Goal: Task Accomplishment & Management: Use online tool/utility

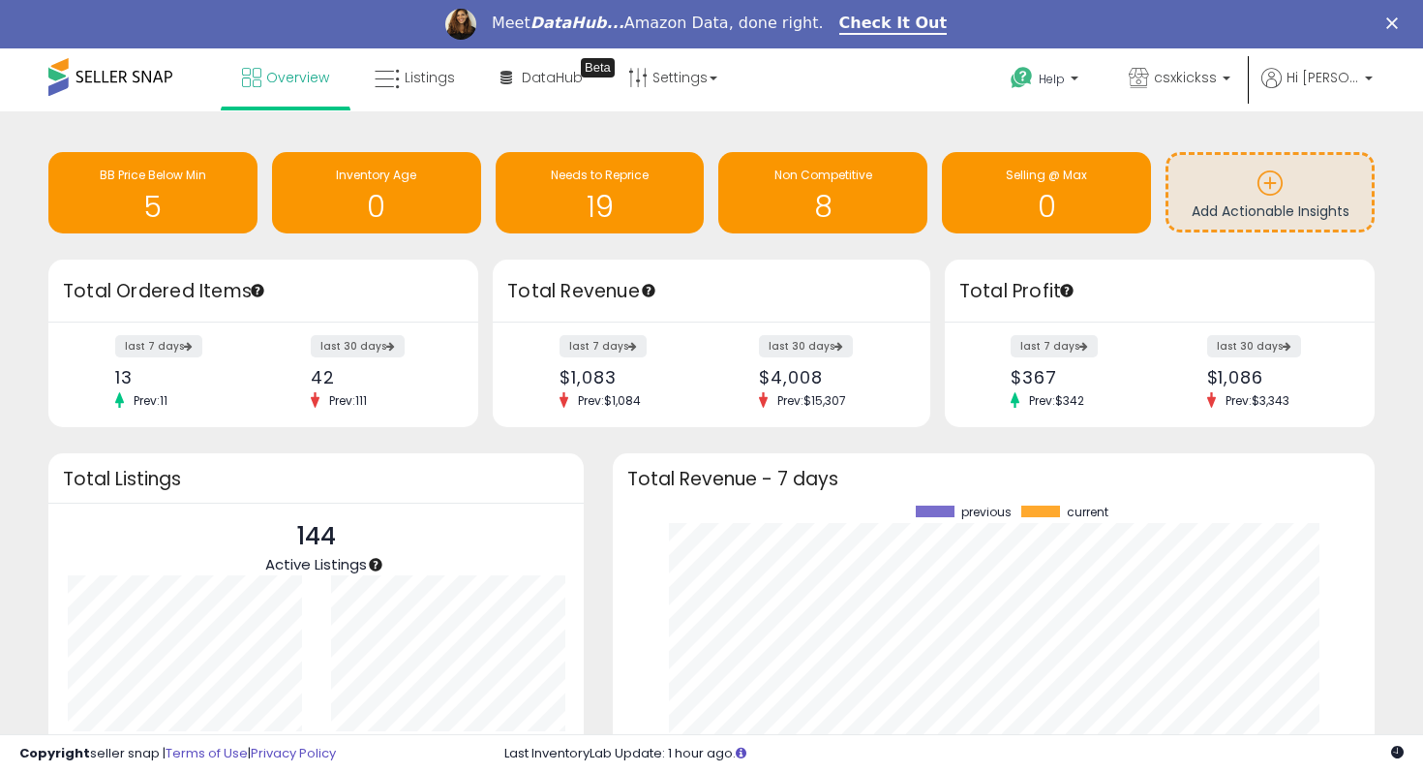
scroll to position [269, 723]
click at [559, 175] on span "Needs to Reprice" at bounding box center [600, 175] width 98 height 16
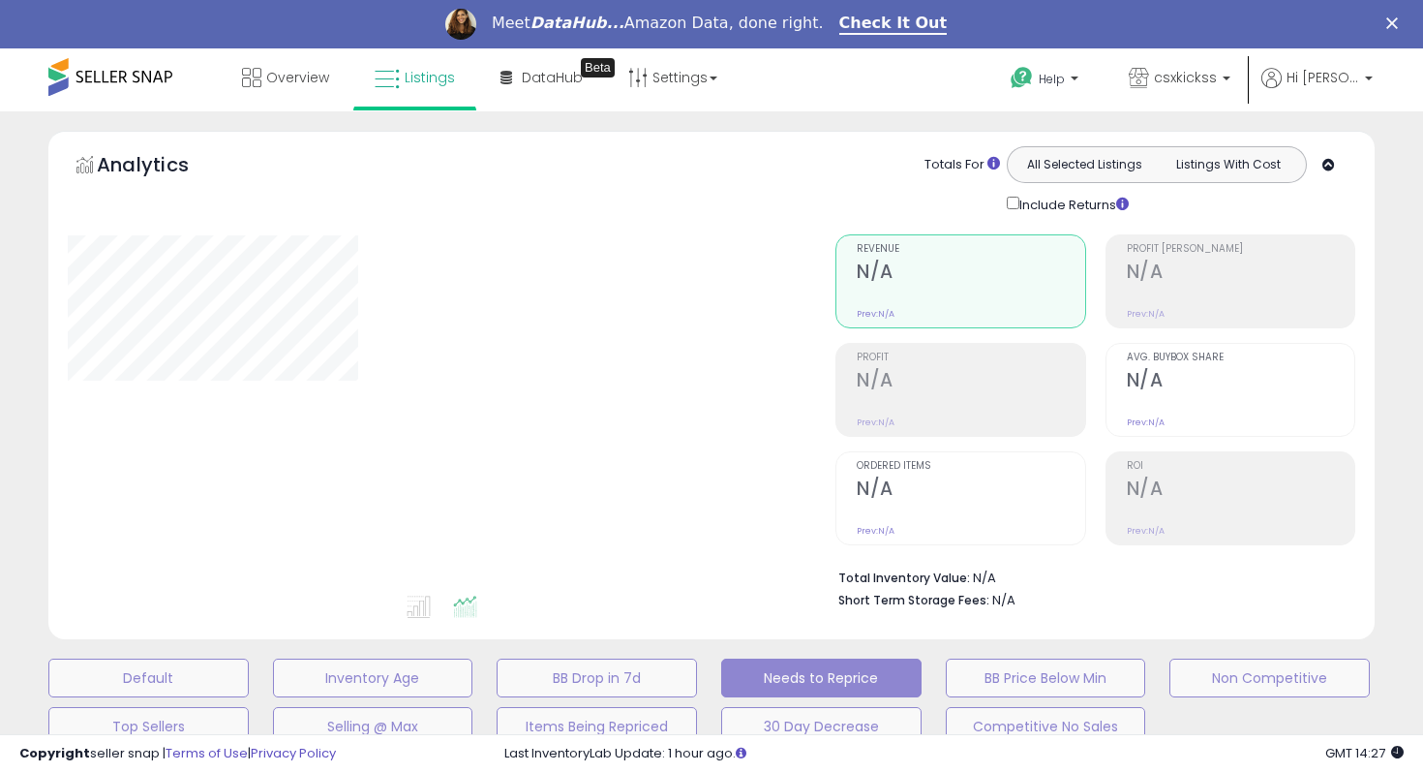
select select "**"
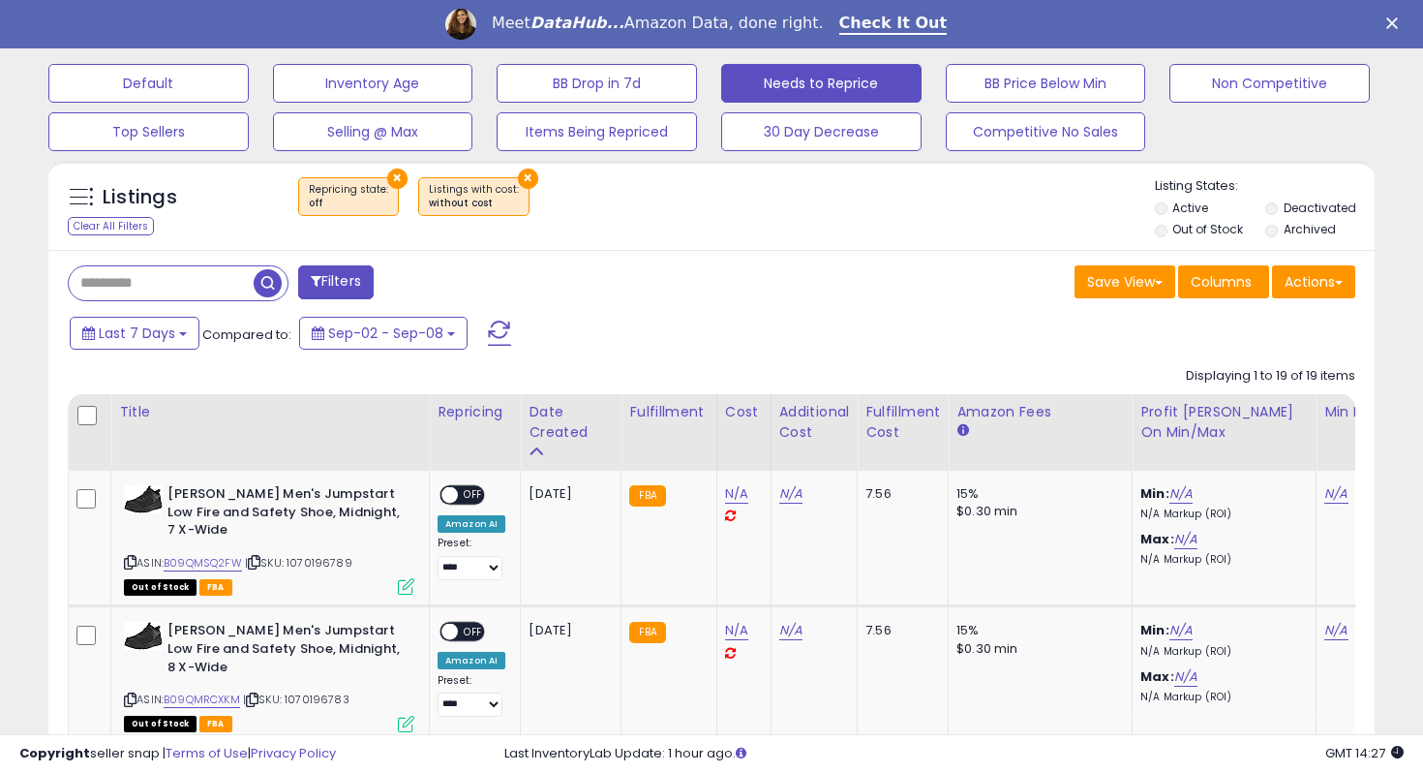
scroll to position [701, 0]
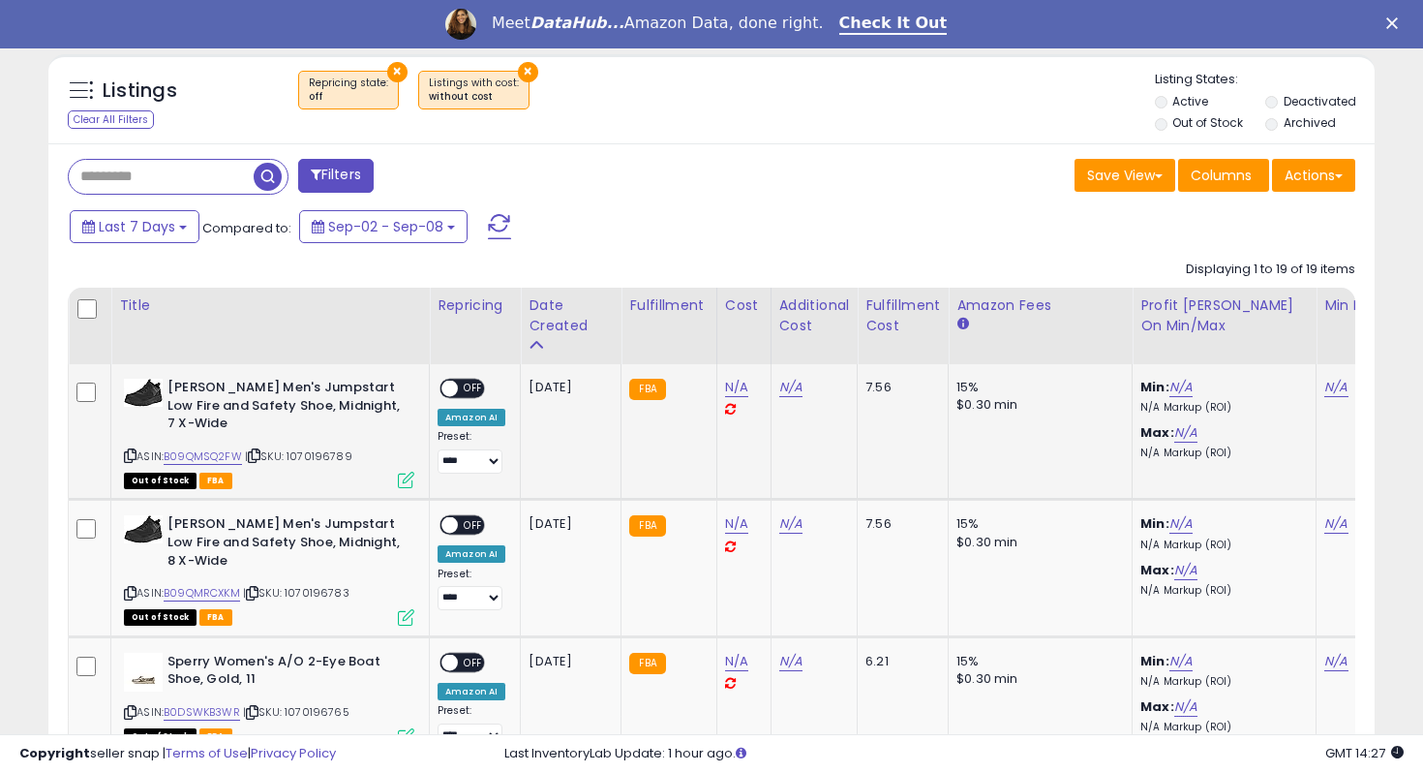
click at [473, 376] on td "**********" at bounding box center [475, 432] width 91 height 136
click at [473, 387] on span "OFF" at bounding box center [473, 389] width 31 height 16
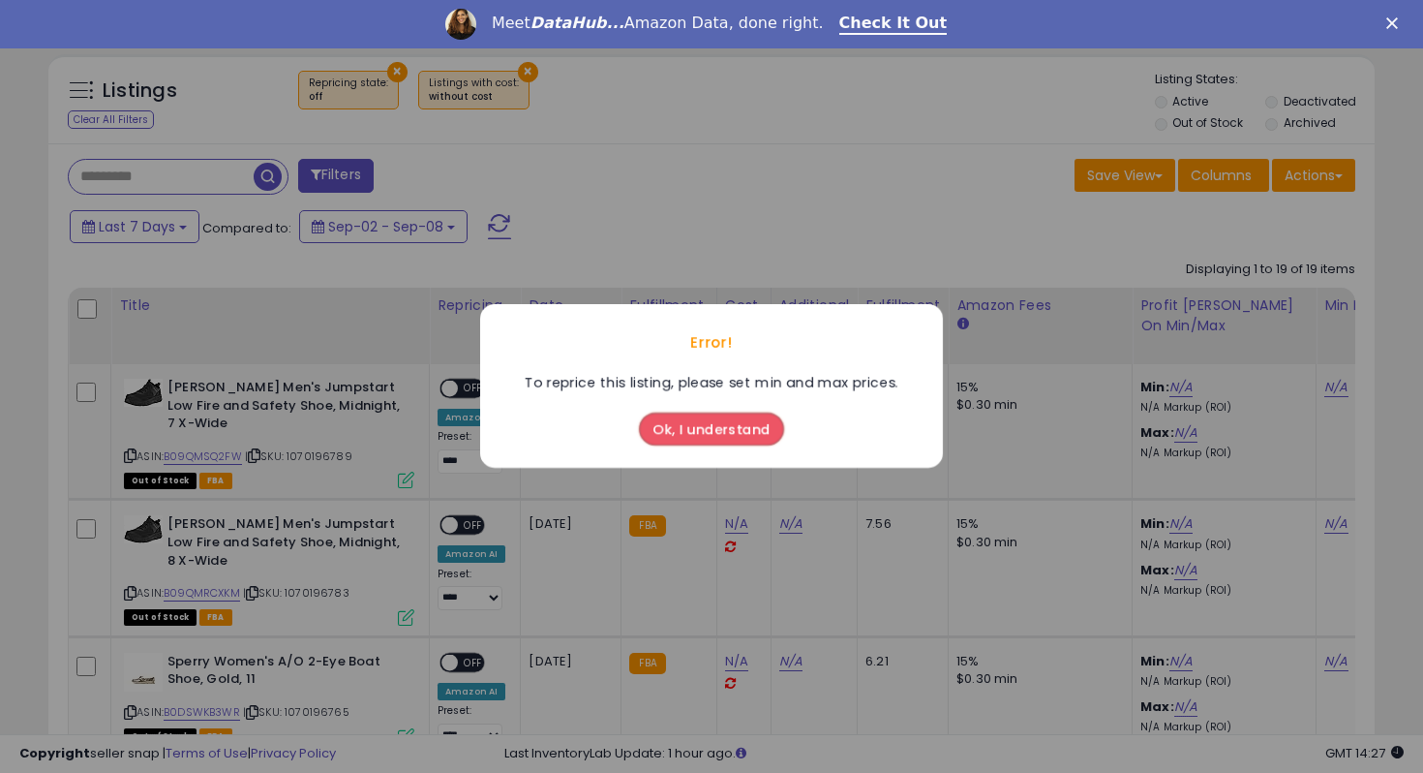
click at [473, 387] on div "Error! To reprice this listing, please set min and max prices. Ok, I understand" at bounding box center [711, 386] width 1423 height 773
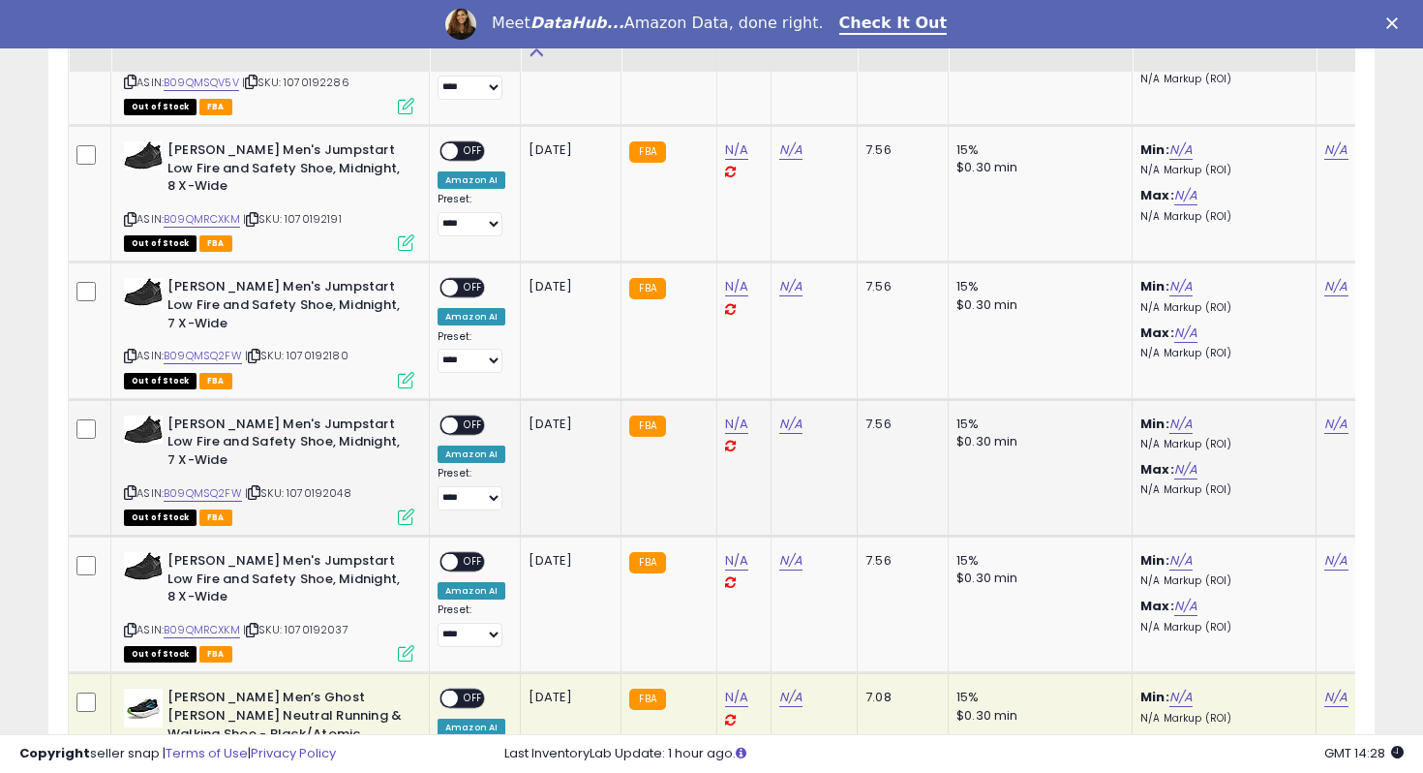
scroll to position [1607, 0]
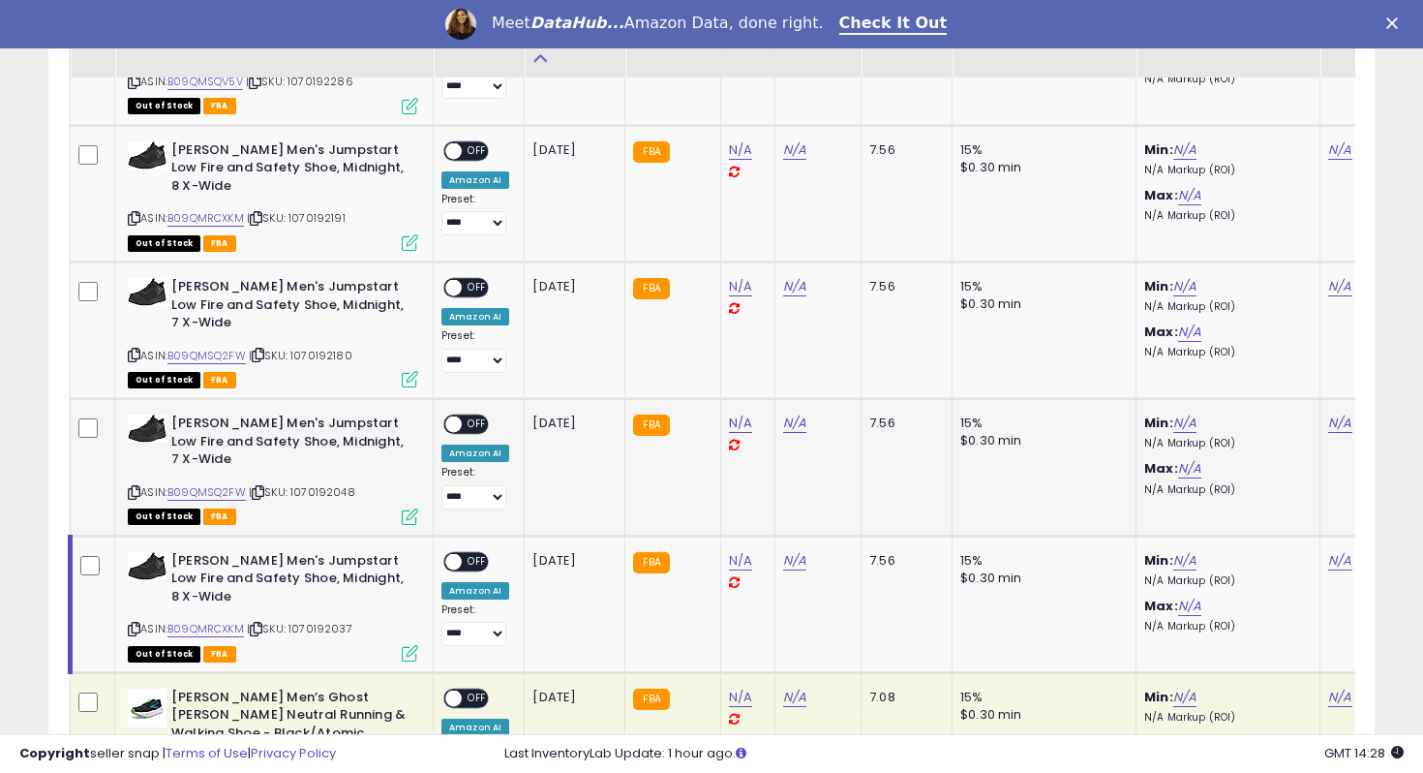
click at [82, 399] on td at bounding box center [93, 467] width 45 height 137
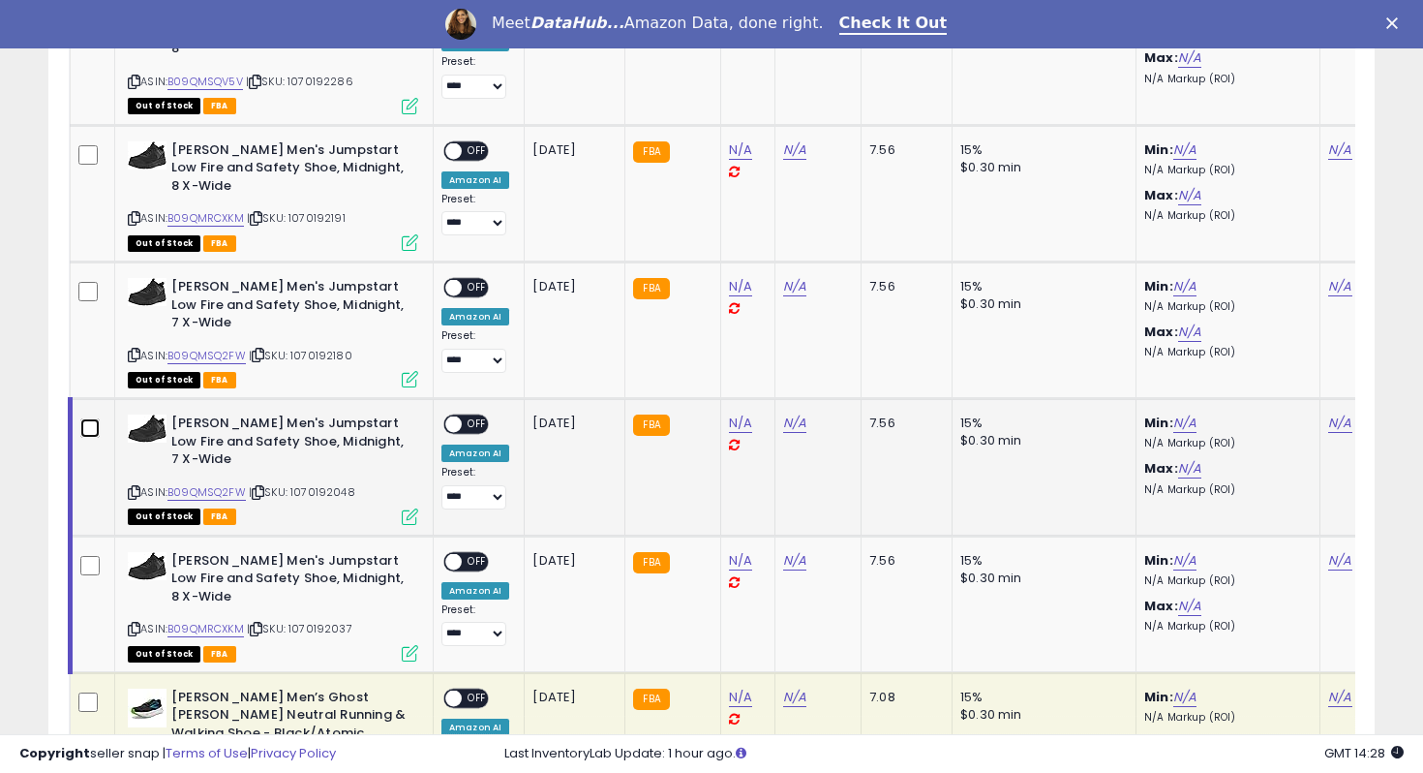
scroll to position [1542, 0]
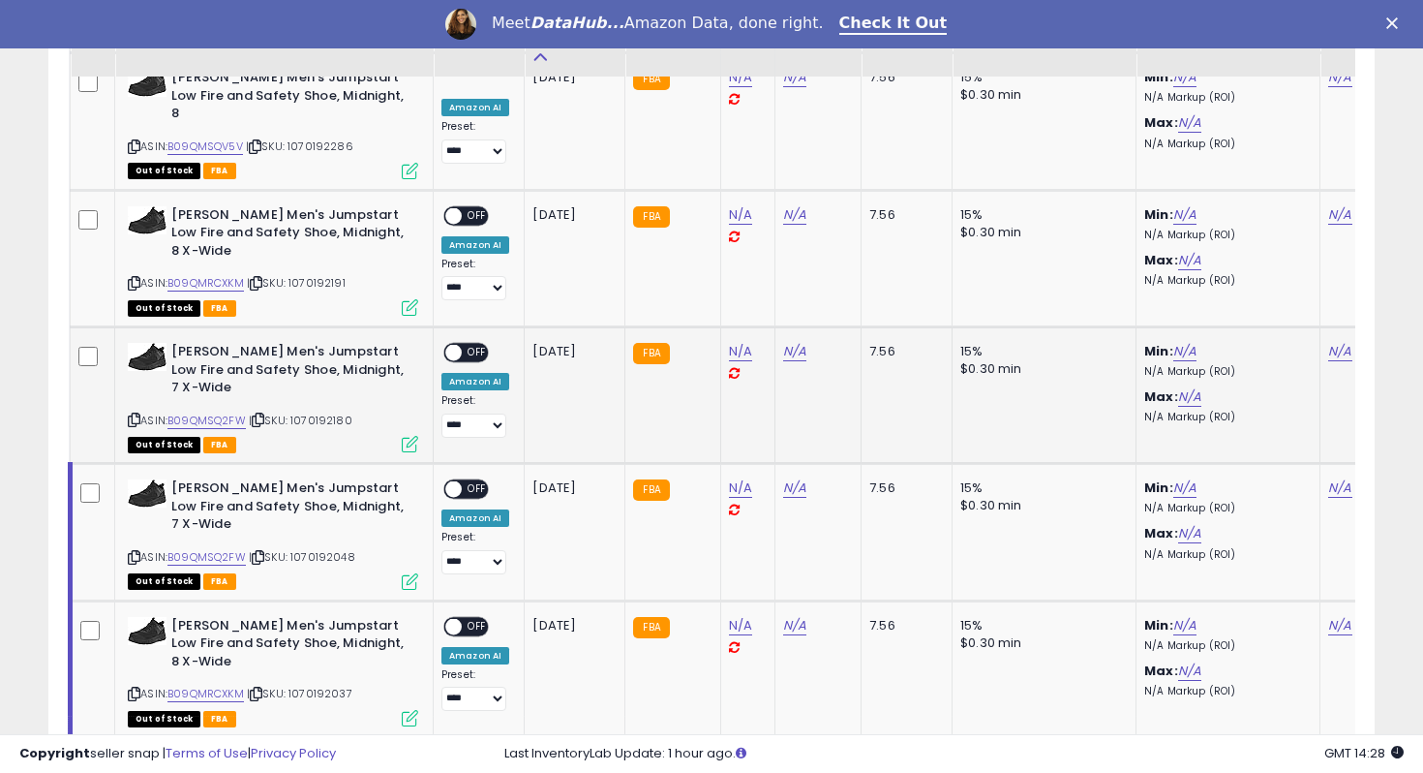
click at [90, 326] on td at bounding box center [93, 394] width 45 height 137
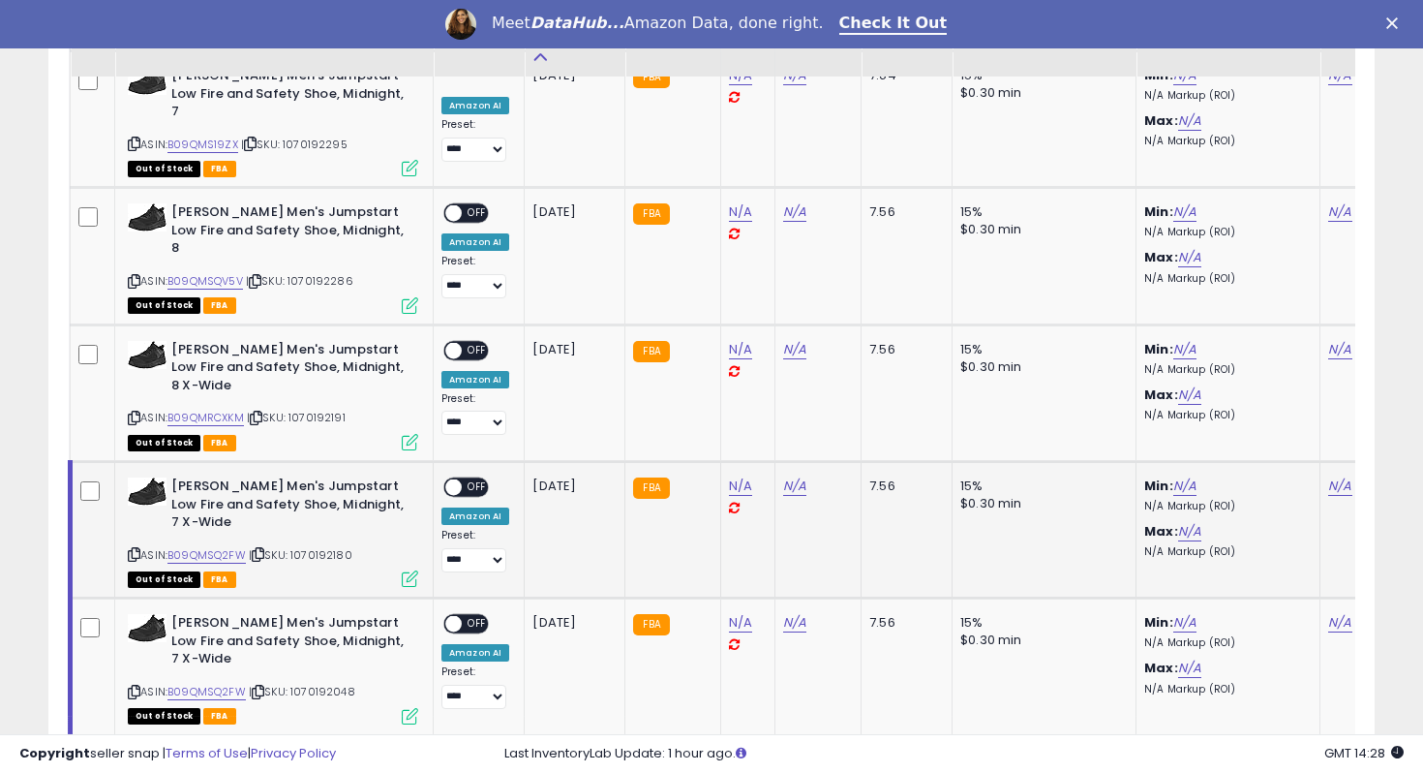
click at [90, 324] on td at bounding box center [93, 392] width 45 height 137
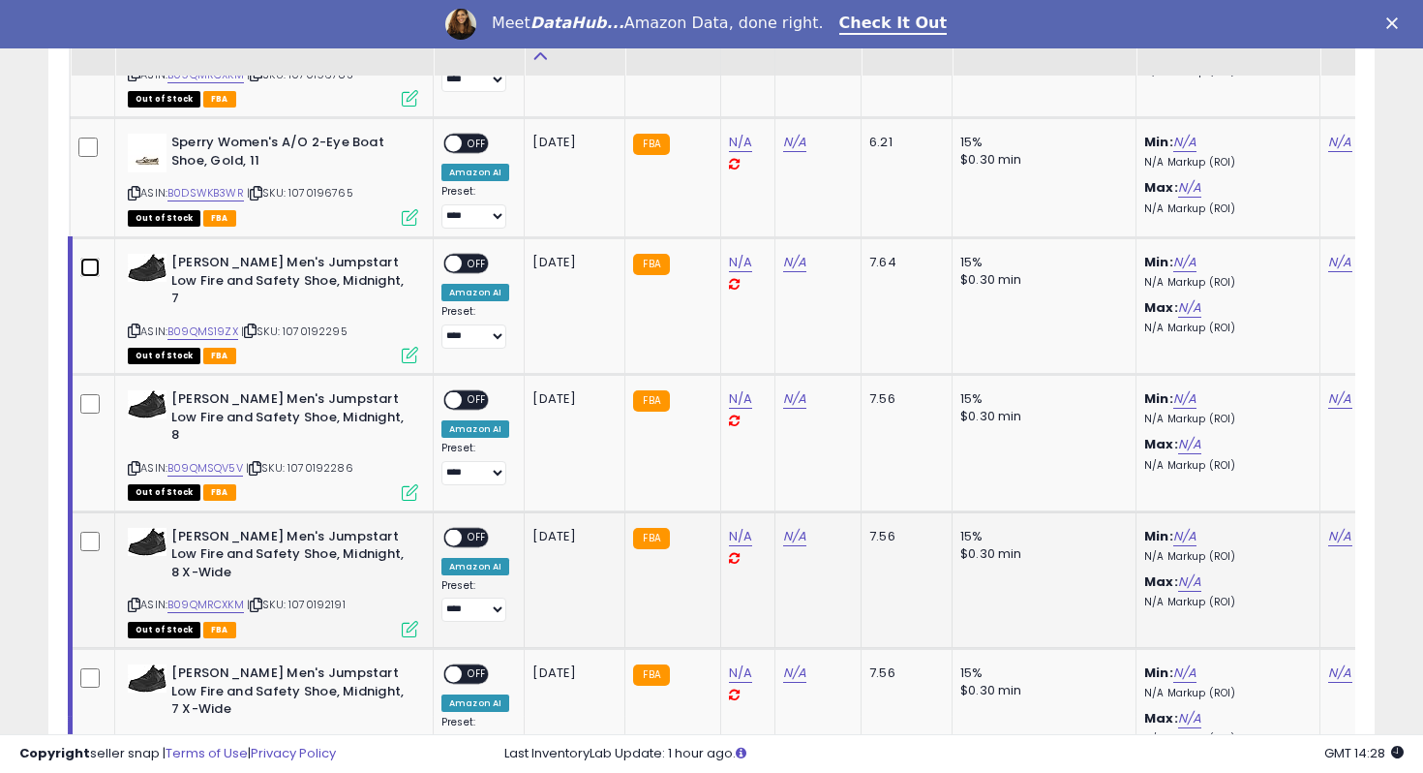
scroll to position [1220, 0]
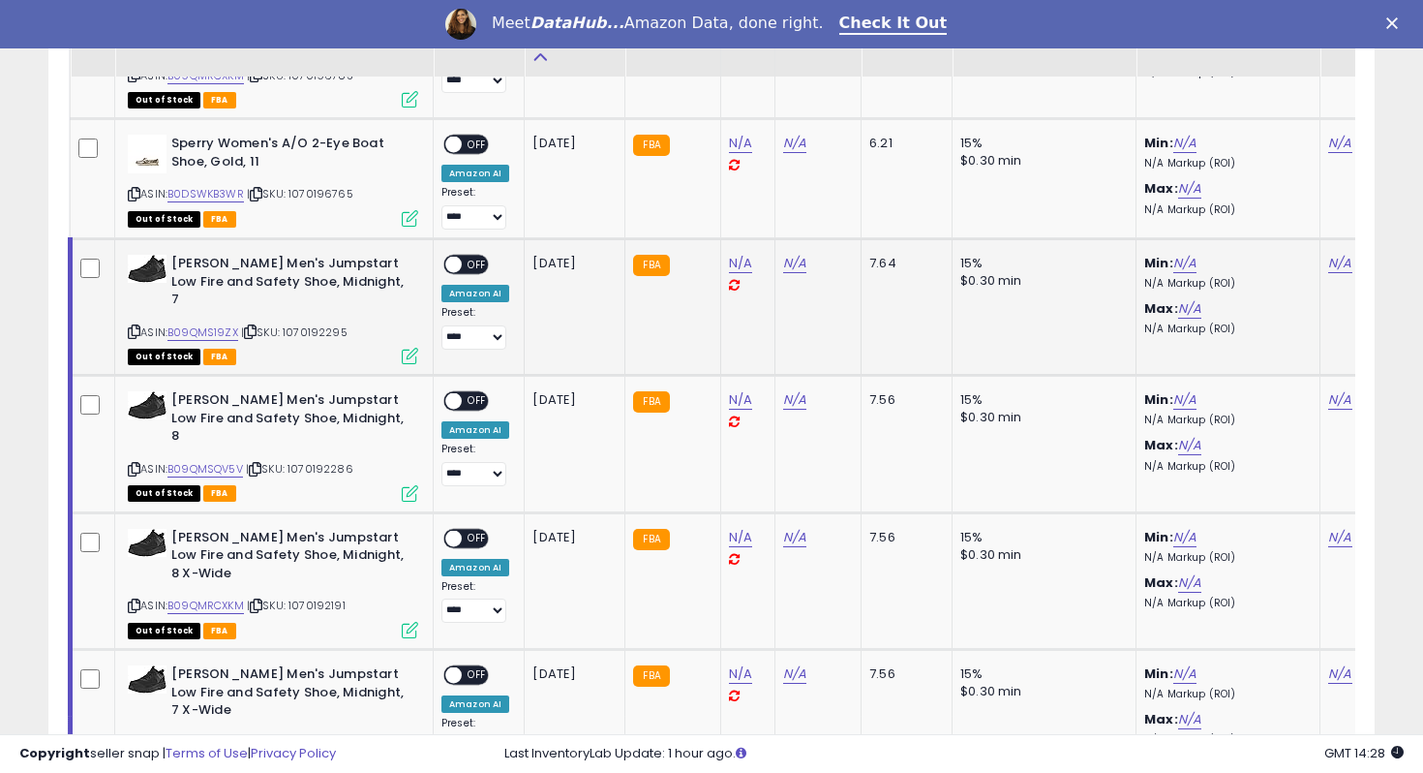
click at [413, 348] on icon at bounding box center [410, 356] width 16 height 16
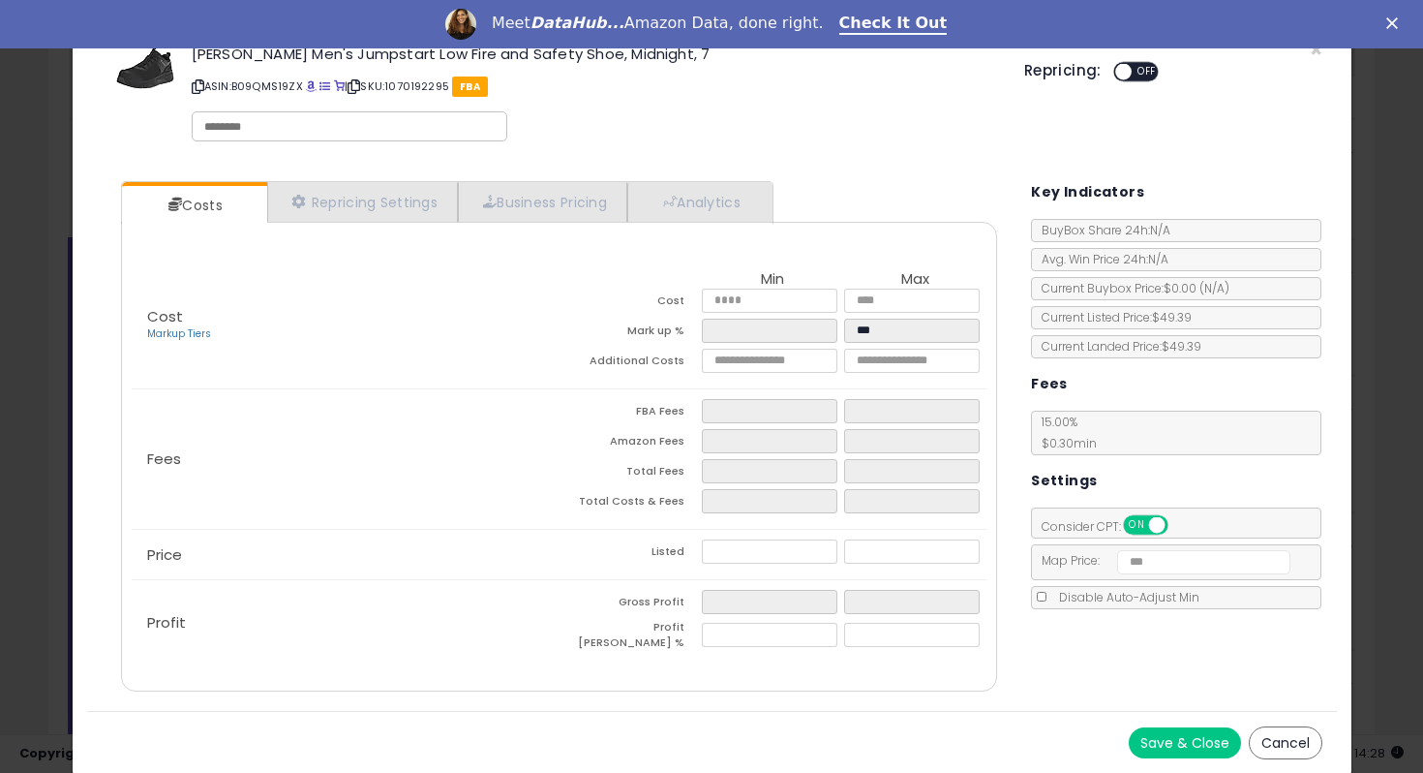
scroll to position [0, 0]
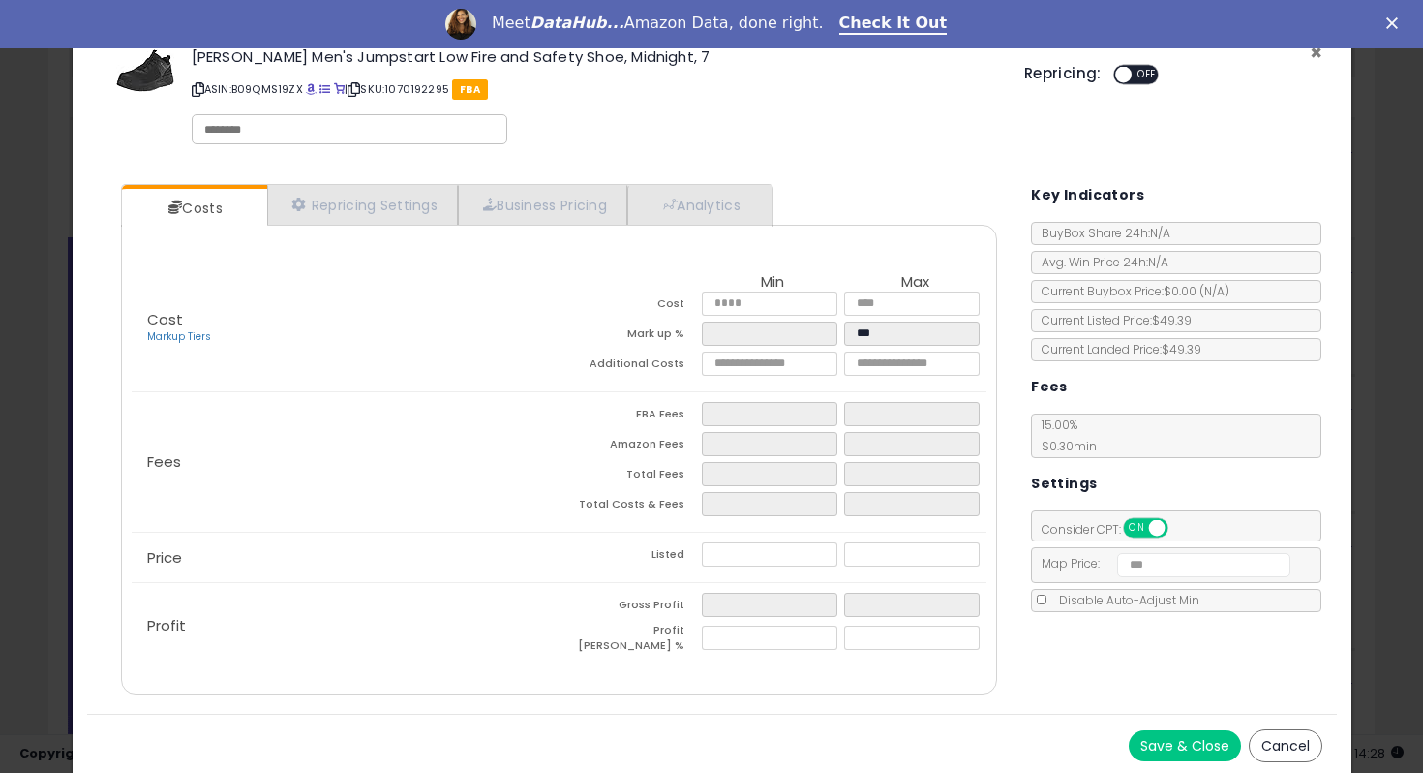
click at [1316, 53] on span "×" at bounding box center [1316, 53] width 13 height 28
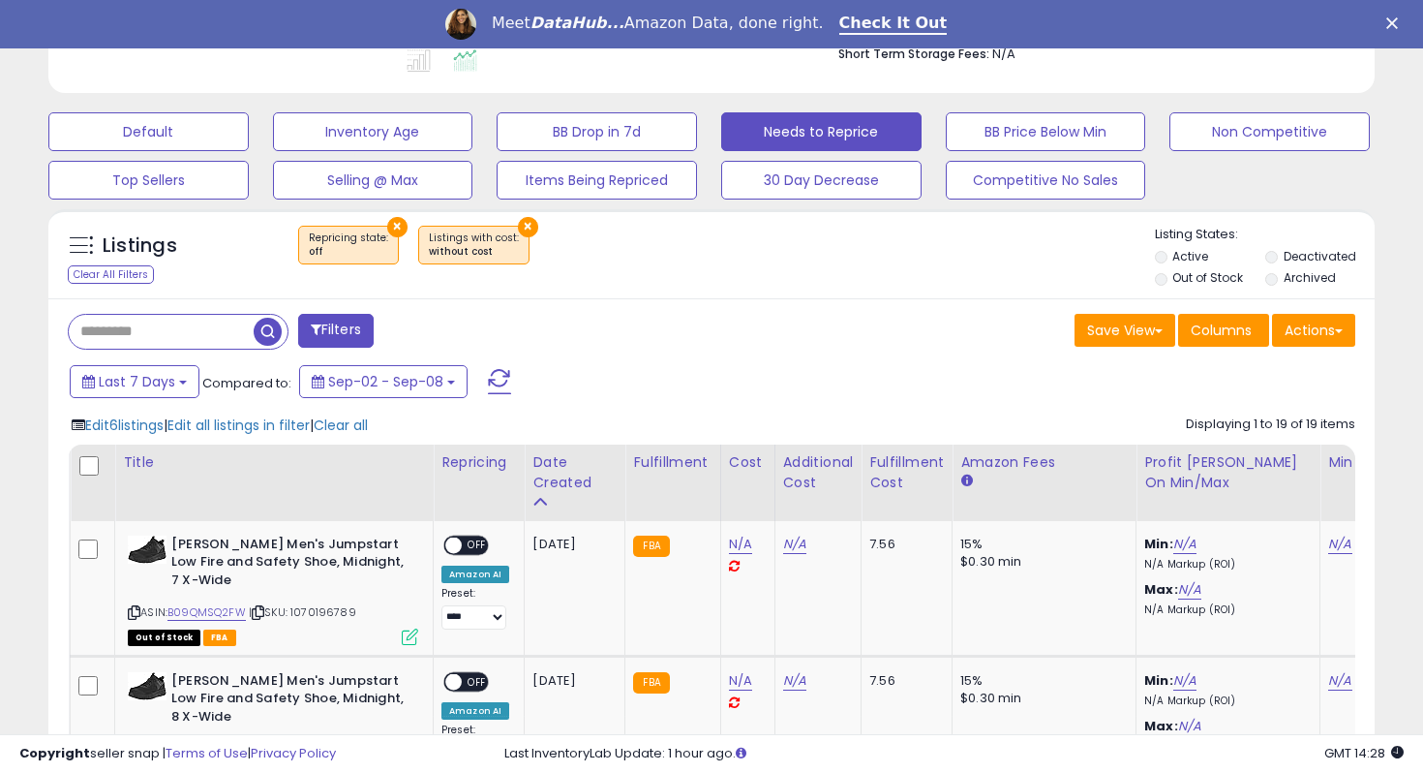
scroll to position [569, 0]
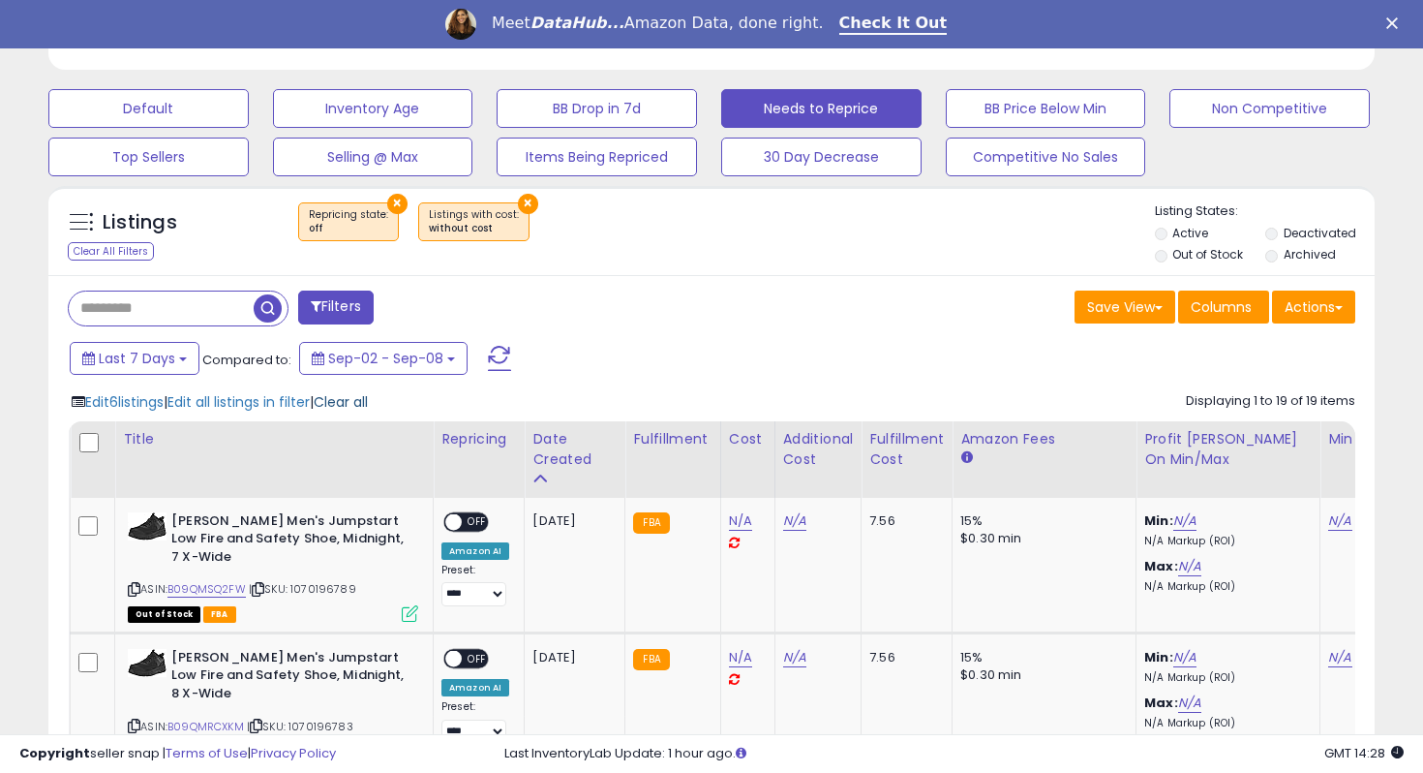
click at [368, 400] on span "Clear all" at bounding box center [341, 401] width 54 height 19
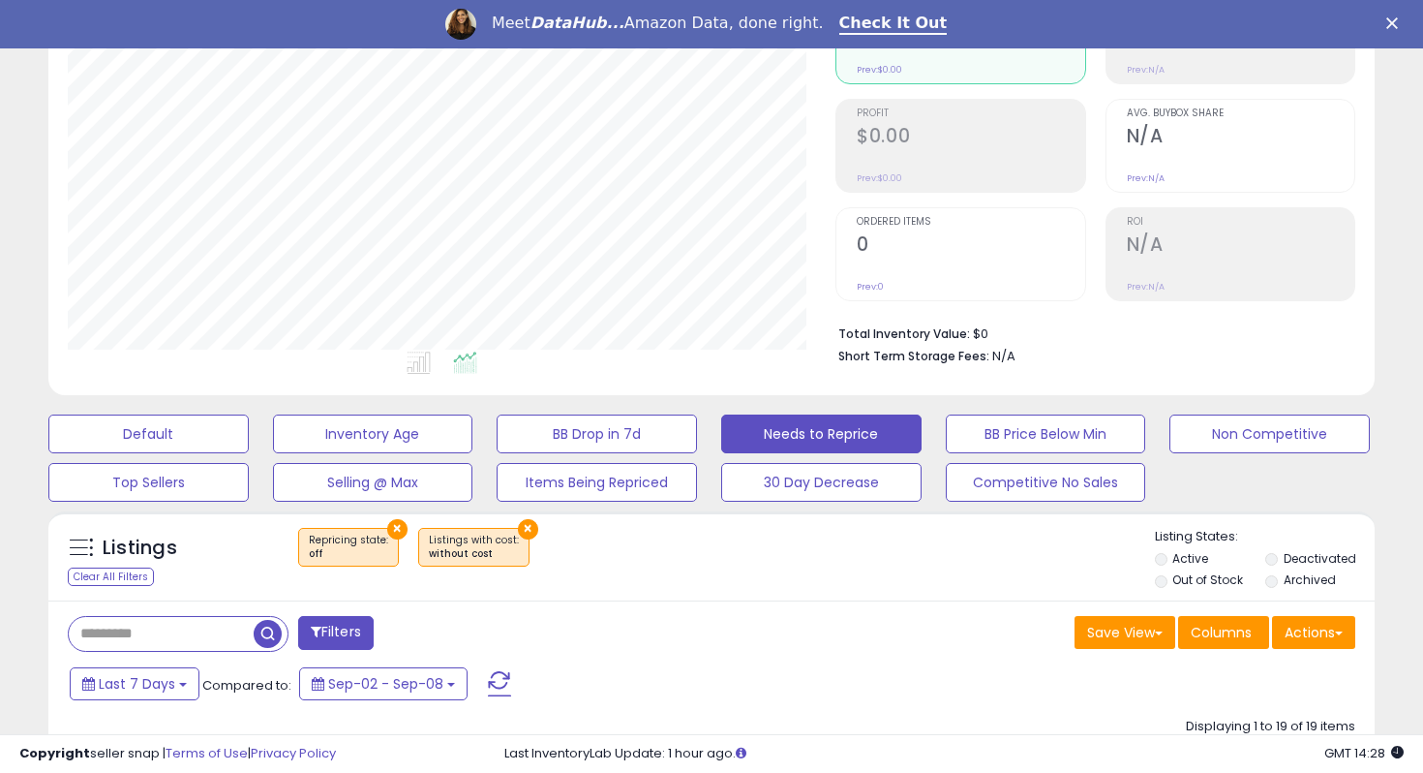
scroll to position [0, 0]
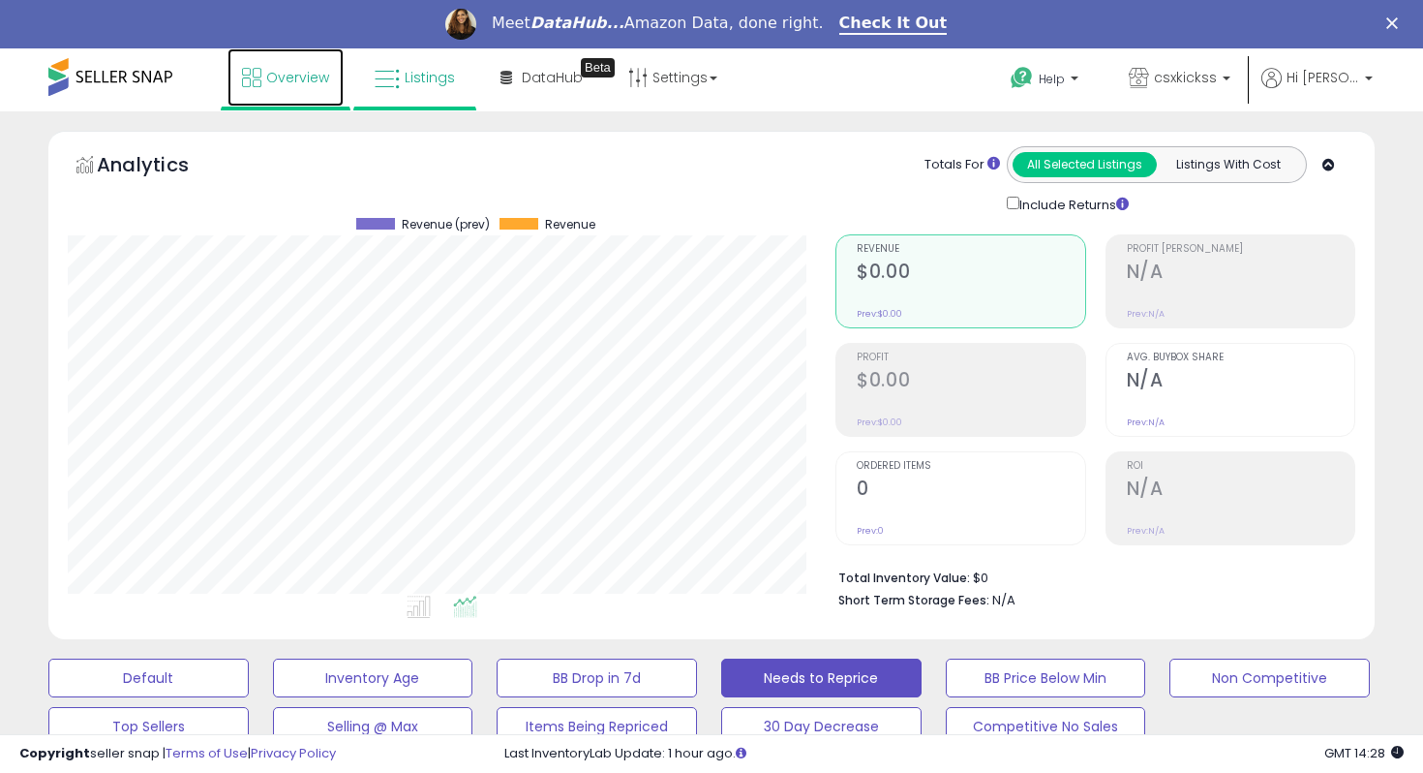
click at [320, 72] on span "Overview" at bounding box center [297, 77] width 63 height 19
